Goal: Information Seeking & Learning: Learn about a topic

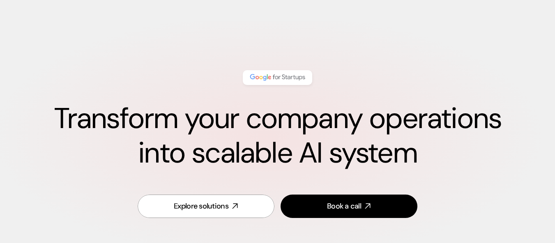
scroll to position [20, 0]
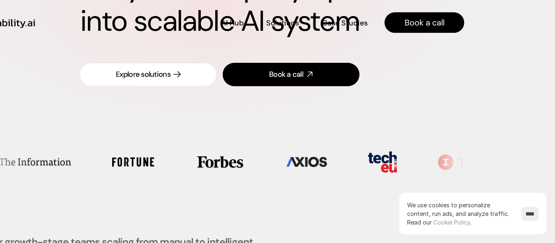
click at [171, 74] on div "Explore solutions" at bounding box center [143, 74] width 55 height 10
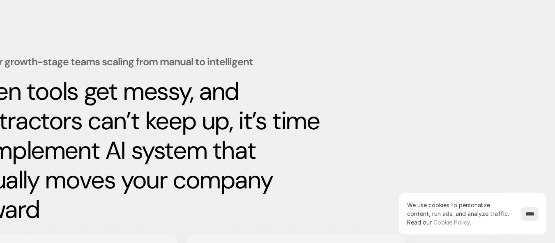
scroll to position [341, 58]
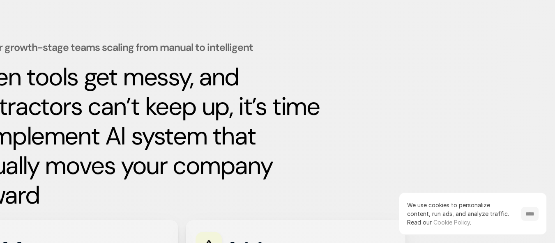
click at [522, 216] on input "****" at bounding box center [529, 214] width 17 height 14
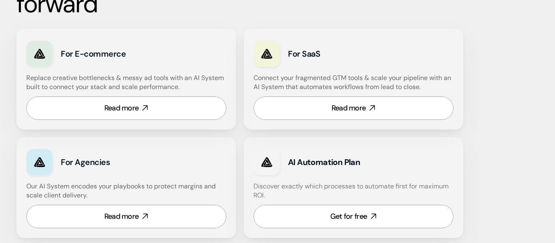
scroll to position [533, 0]
click at [157, 106] on link "Read more" at bounding box center [126, 107] width 200 height 23
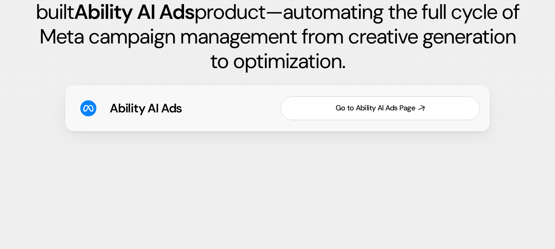
scroll to position [1294, 0]
click at [350, 108] on div "Go to Ability AI Ads Page" at bounding box center [375, 108] width 79 height 10
